Goal: Task Accomplishment & Management: Complete application form

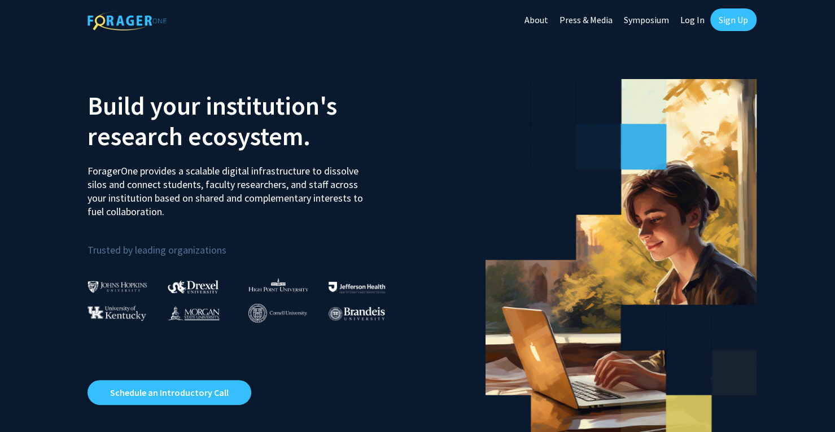
click at [741, 30] on link "Sign Up" at bounding box center [733, 19] width 46 height 23
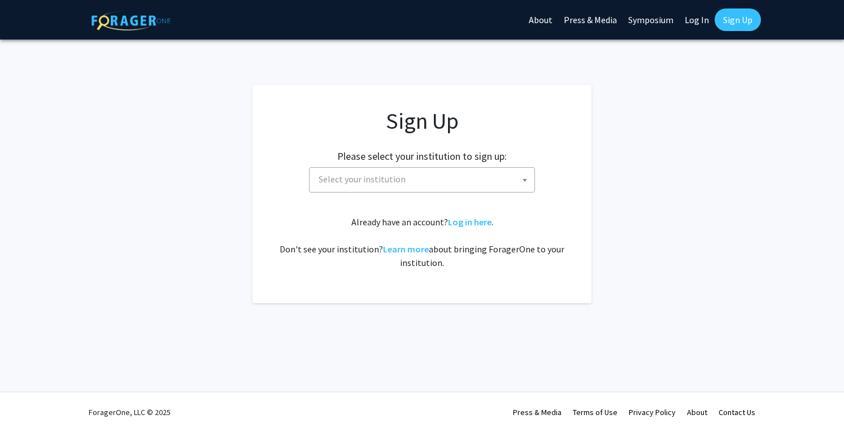
click at [389, 178] on span "Select your institution" at bounding box center [361, 178] width 87 height 11
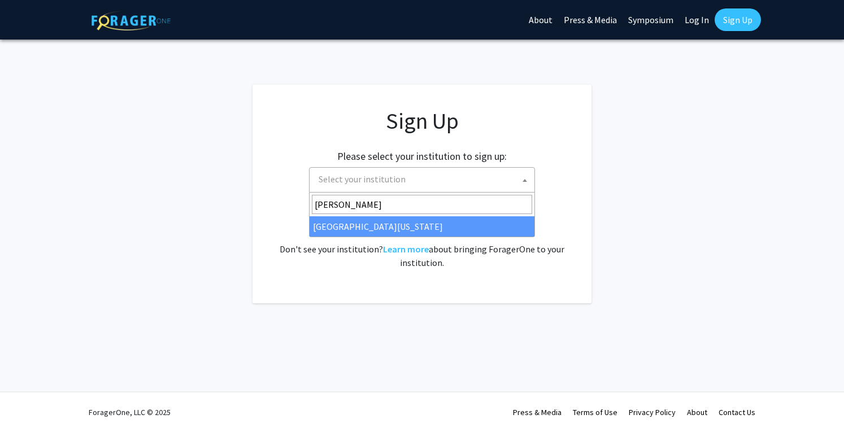
type input "mary"
select select "31"
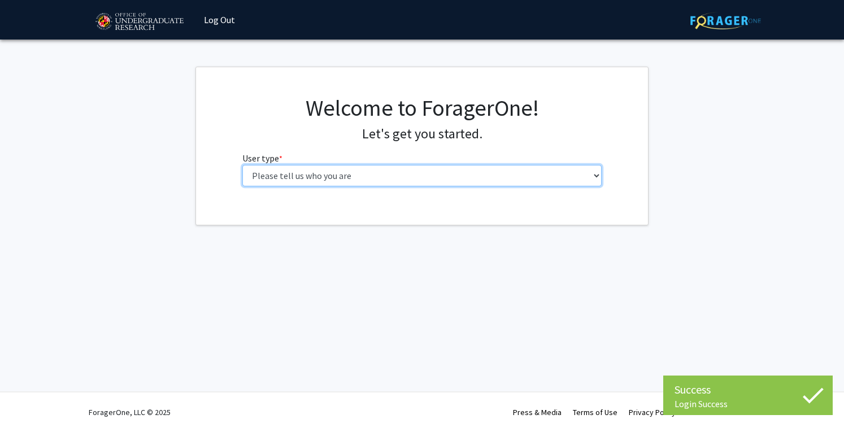
click at [333, 173] on select "Please tell us who you are Undergraduate Student Master's Student Doctoral Cand…" at bounding box center [422, 175] width 360 height 21
select select "1: undergrad"
click at [242, 165] on select "Please tell us who you are Undergraduate Student Master's Student Doctoral Cand…" at bounding box center [422, 175] width 360 height 21
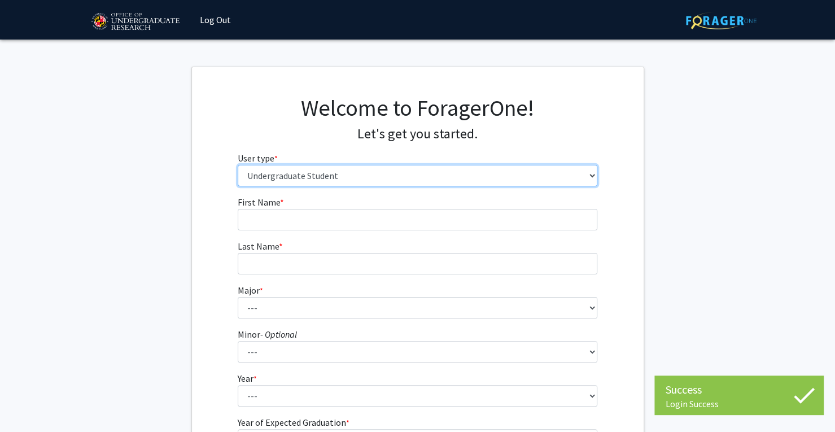
scroll to position [145, 0]
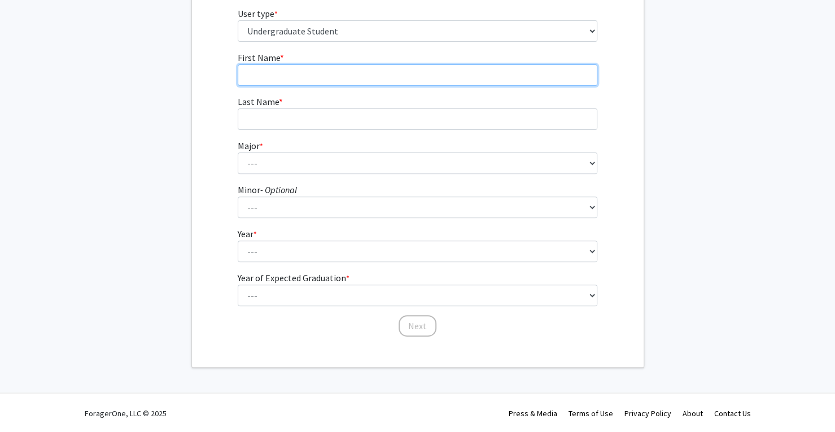
click at [330, 71] on input "First Name * required" at bounding box center [418, 74] width 360 height 21
type input "Aditi"
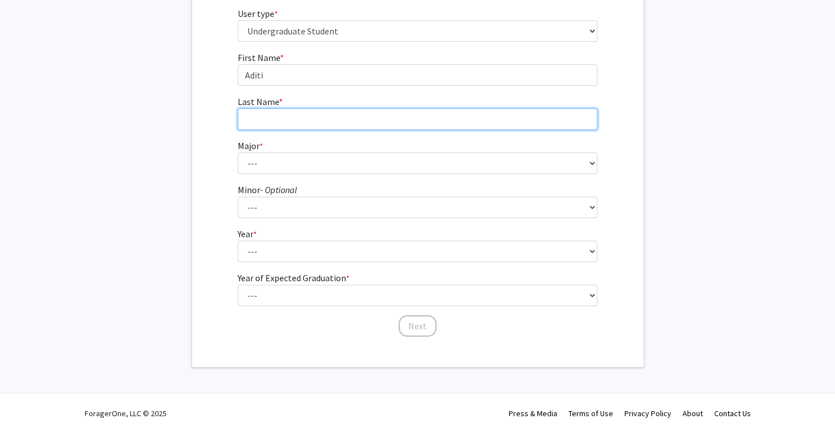
type input "[PERSON_NAME]"
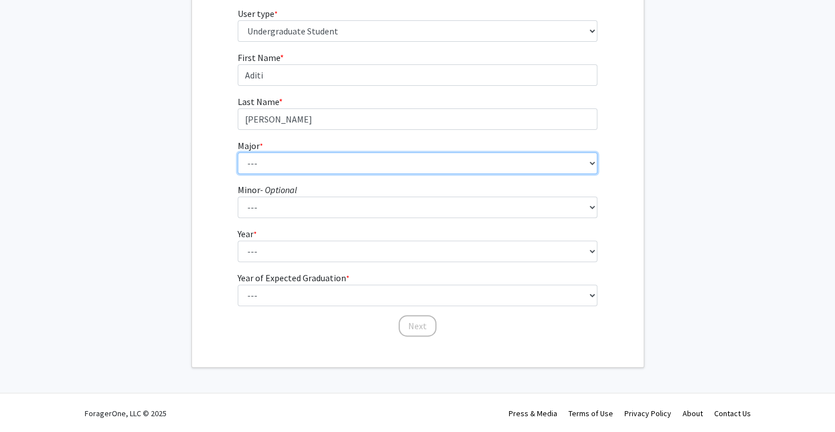
click at [345, 169] on select "--- Accounting Aerospace Engineering African American and Africana Studies Agri…" at bounding box center [418, 162] width 360 height 21
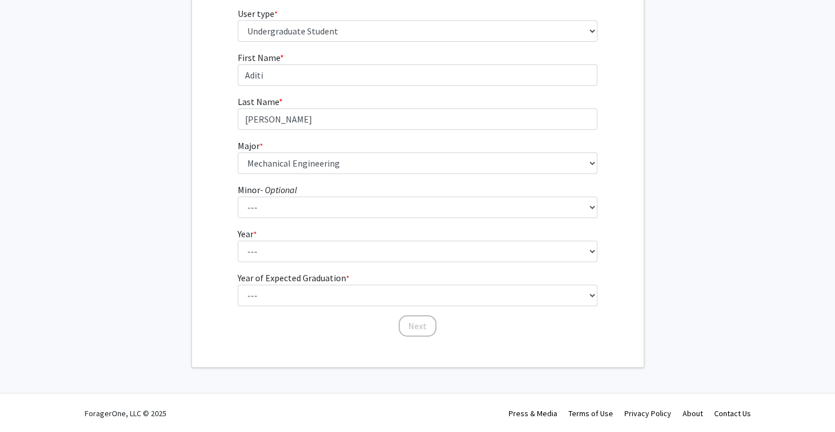
click at [652, 101] on fg-get-started "Welcome to ForagerOne! Let's get you started. User type * required Please tell …" at bounding box center [417, 145] width 835 height 446
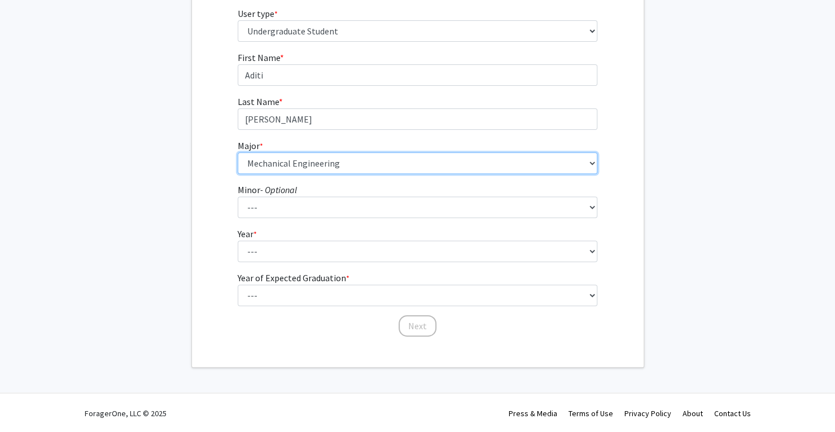
click at [576, 168] on select "--- Accounting Aerospace Engineering African American and Africana Studies Agri…" at bounding box center [418, 162] width 360 height 21
drag, startPoint x: 562, startPoint y: 171, endPoint x: 445, endPoint y: 172, distance: 117.5
click at [445, 172] on select "--- Accounting Aerospace Engineering African American and Africana Studies Agri…" at bounding box center [418, 162] width 360 height 21
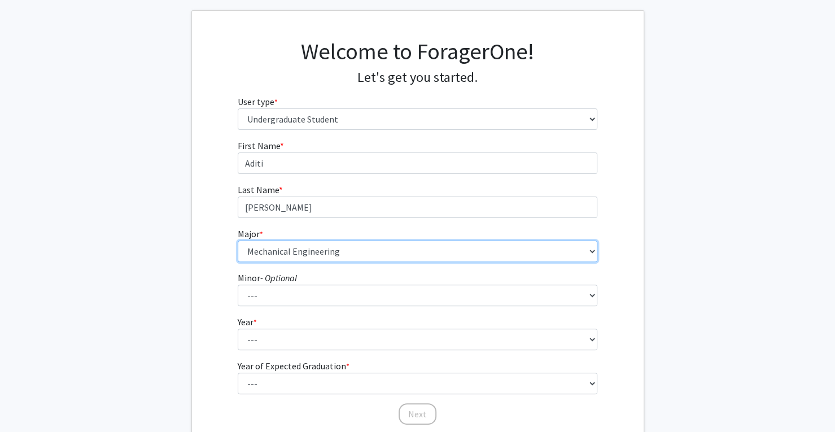
scroll to position [56, 0]
click at [595, 249] on select "--- Accounting Aerospace Engineering African American and Africana Studies Agri…" at bounding box center [418, 251] width 360 height 21
click at [238, 241] on select "--- Accounting Aerospace Engineering African American and Africana Studies Agri…" at bounding box center [418, 251] width 360 height 21
click at [592, 248] on select "--- Accounting Aerospace Engineering African American and Africana Studies Agri…" at bounding box center [418, 251] width 360 height 21
select select "70: 2371"
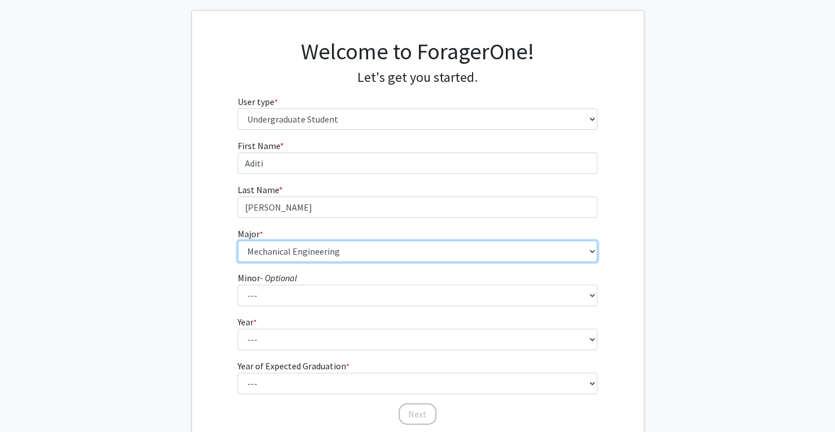
click at [238, 241] on select "--- Accounting Aerospace Engineering African American and Africana Studies Agri…" at bounding box center [418, 251] width 360 height 21
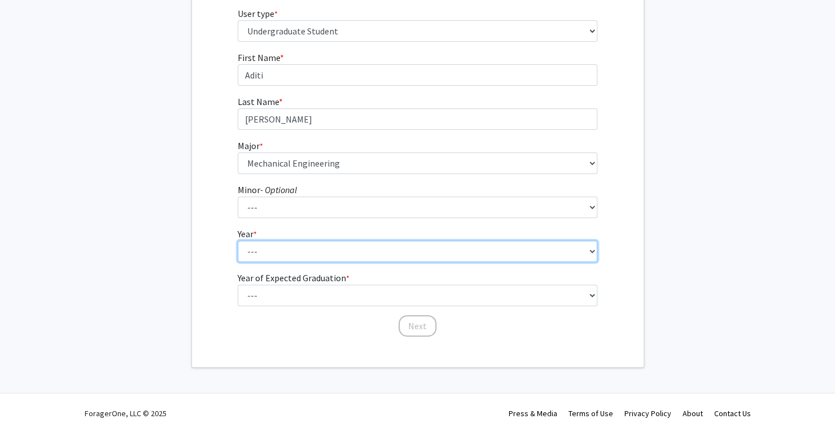
click at [323, 243] on select "--- First-year Sophomore Junior Senior Postbaccalaureate Certificate" at bounding box center [418, 251] width 360 height 21
select select "1: first-year"
click at [238, 241] on select "--- First-year Sophomore Junior Senior Postbaccalaureate Certificate" at bounding box center [418, 251] width 360 height 21
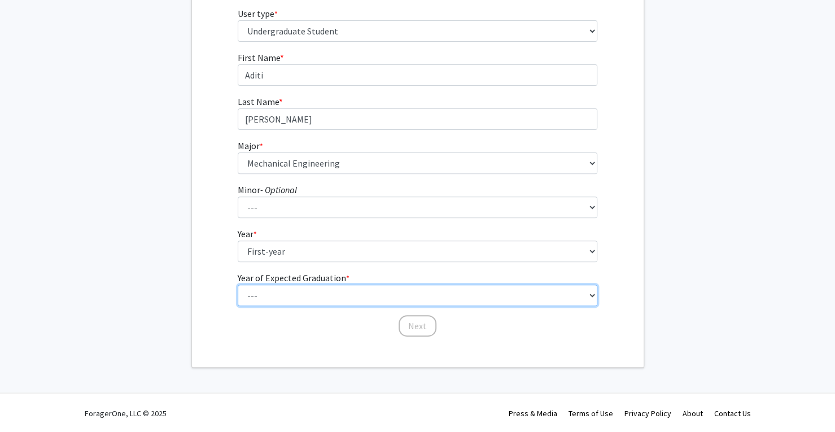
click at [317, 289] on select "--- 2025 2026 2027 2028 2029 2030 2031 2032 2033 2034" at bounding box center [418, 295] width 360 height 21
select select "5: 2029"
click at [238, 285] on select "--- 2025 2026 2027 2028 2029 2030 2031 2032 2033 2034" at bounding box center [418, 295] width 360 height 21
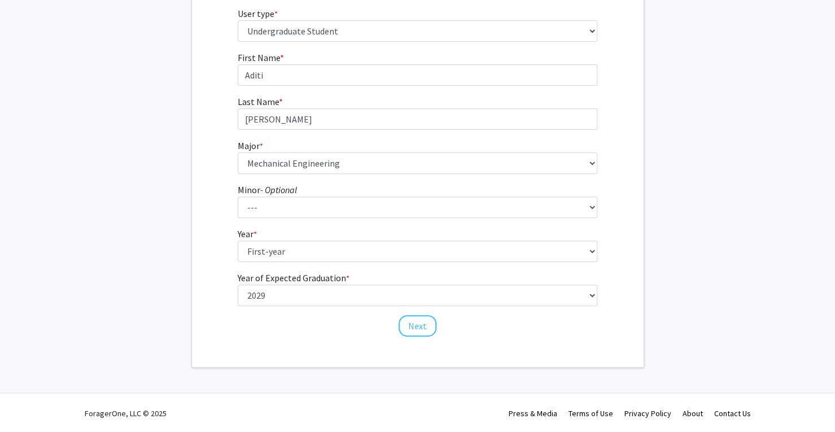
click at [419, 336] on div "First Name * required Aditi Last Name * required [PERSON_NAME] Major * required…" at bounding box center [417, 194] width 377 height 287
click at [413, 319] on button "Next" at bounding box center [418, 325] width 38 height 21
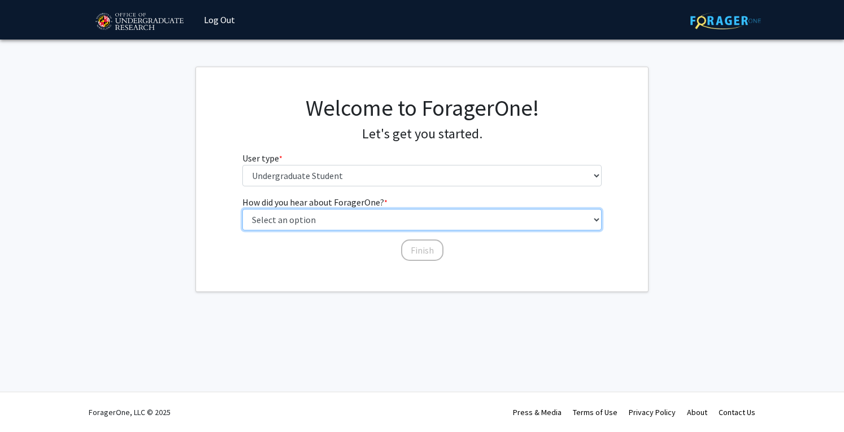
click at [377, 223] on select "Select an option Peer/student recommendation Faculty/staff recommendation Unive…" at bounding box center [422, 219] width 360 height 21
select select "1: peer_recommendation"
click at [242, 209] on select "Select an option Peer/student recommendation Faculty/staff recommendation Unive…" at bounding box center [422, 219] width 360 height 21
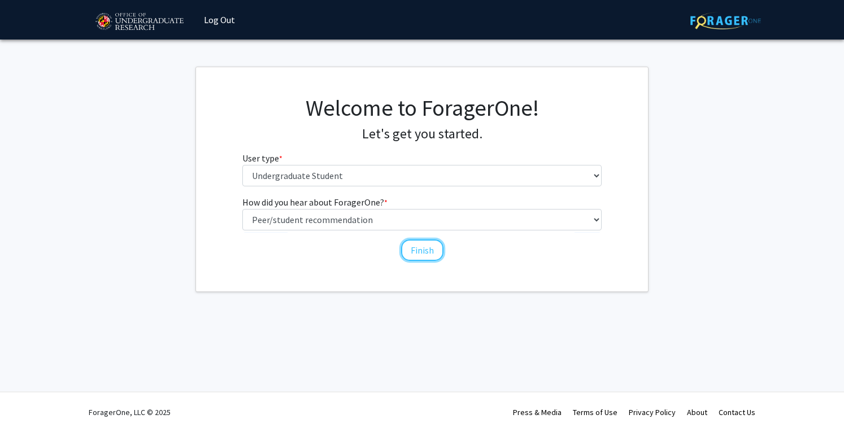
click at [425, 253] on button "Finish" at bounding box center [422, 249] width 42 height 21
